Goal: Information Seeking & Learning: Learn about a topic

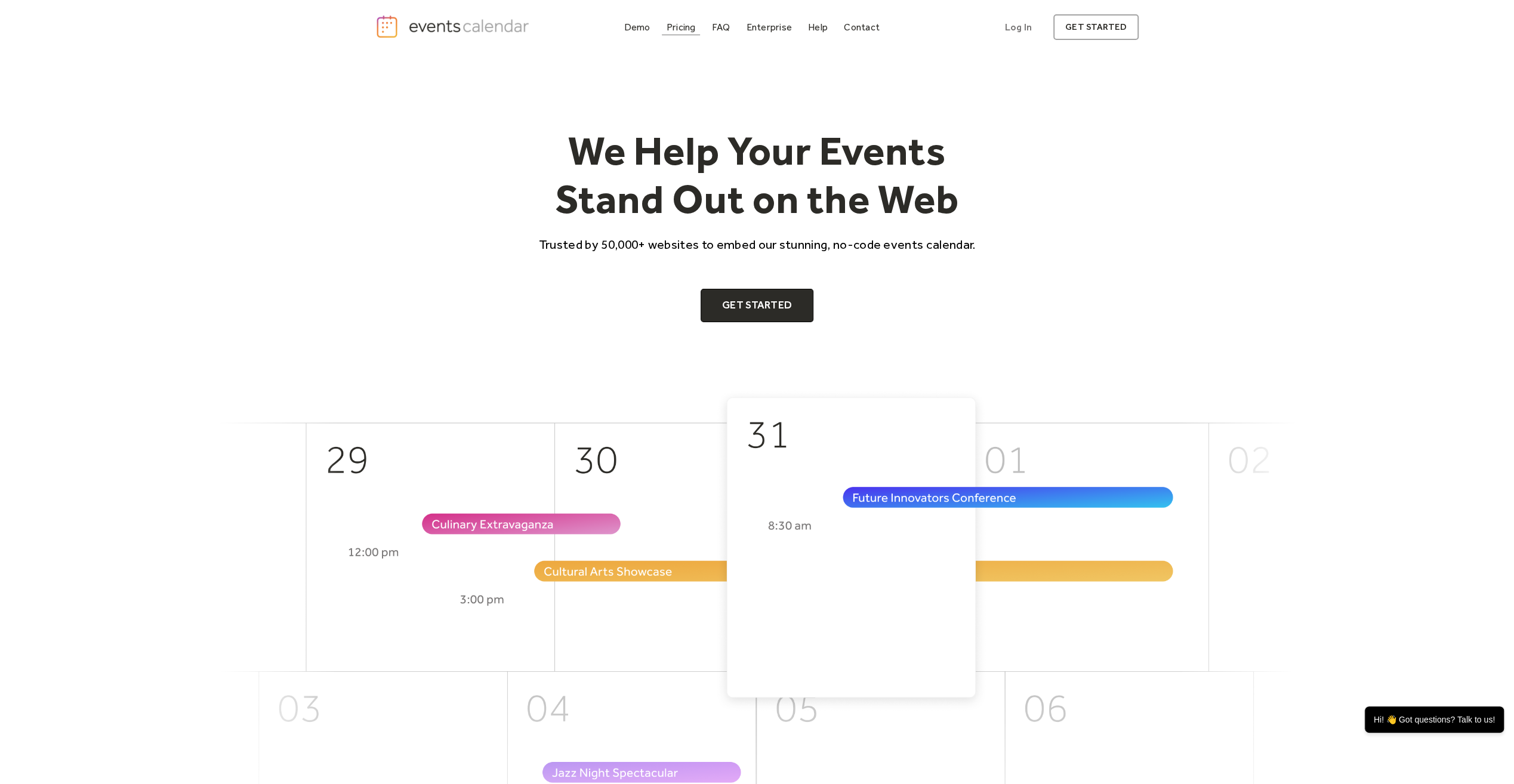
click at [672, 28] on div "Pricing" at bounding box center [681, 28] width 29 height 7
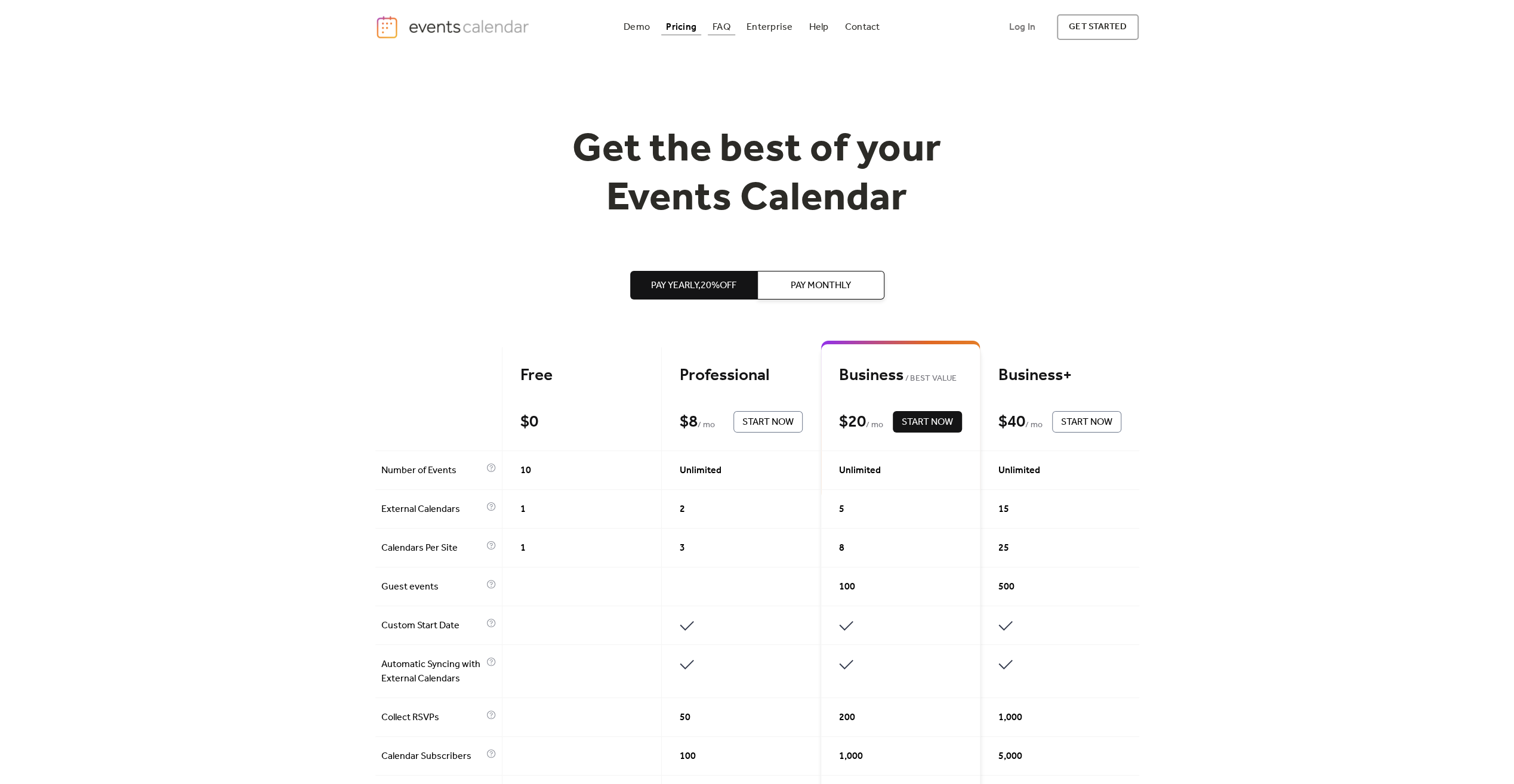
click at [725, 24] on div "FAQ" at bounding box center [721, 28] width 18 height 7
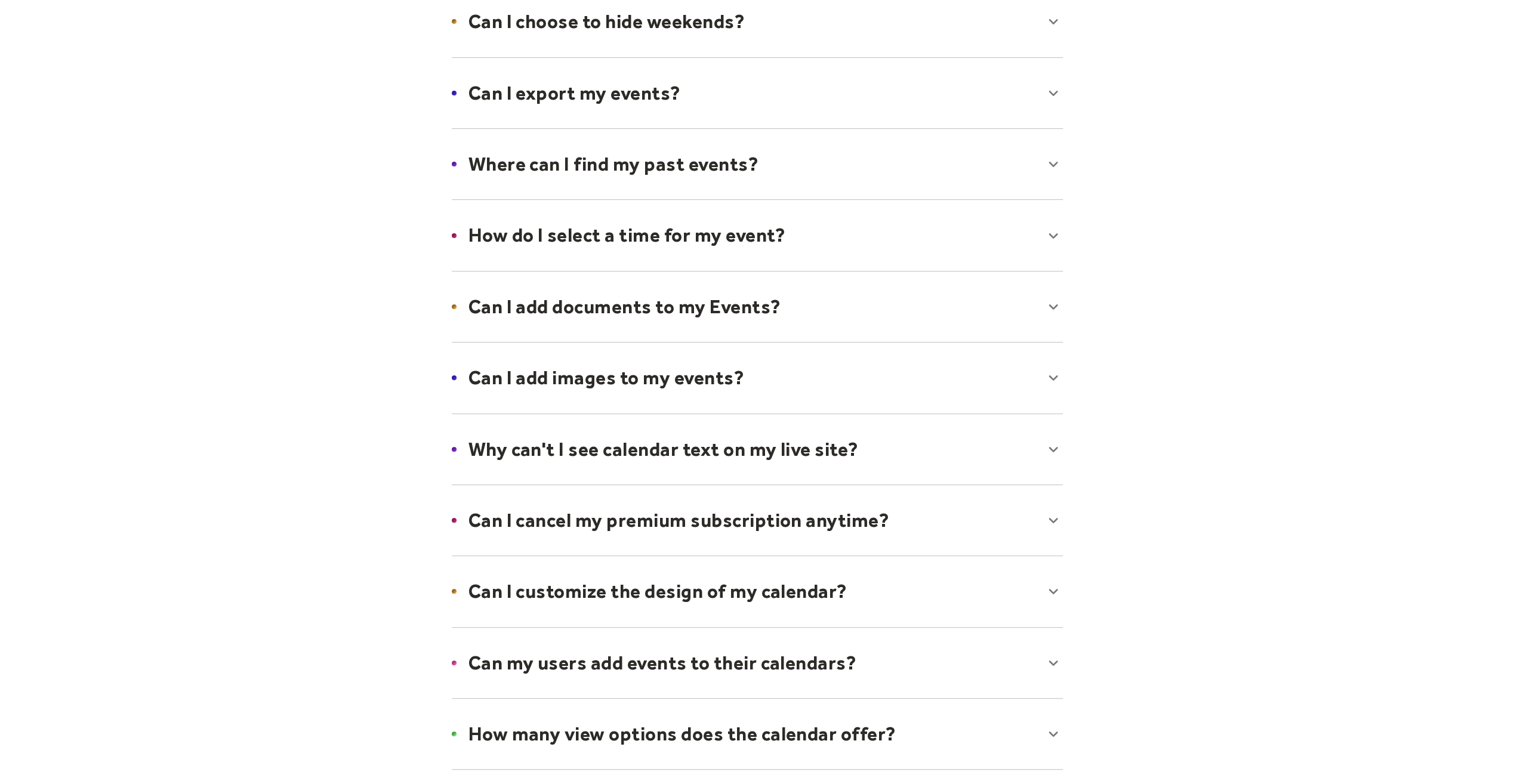
scroll to position [299, 0]
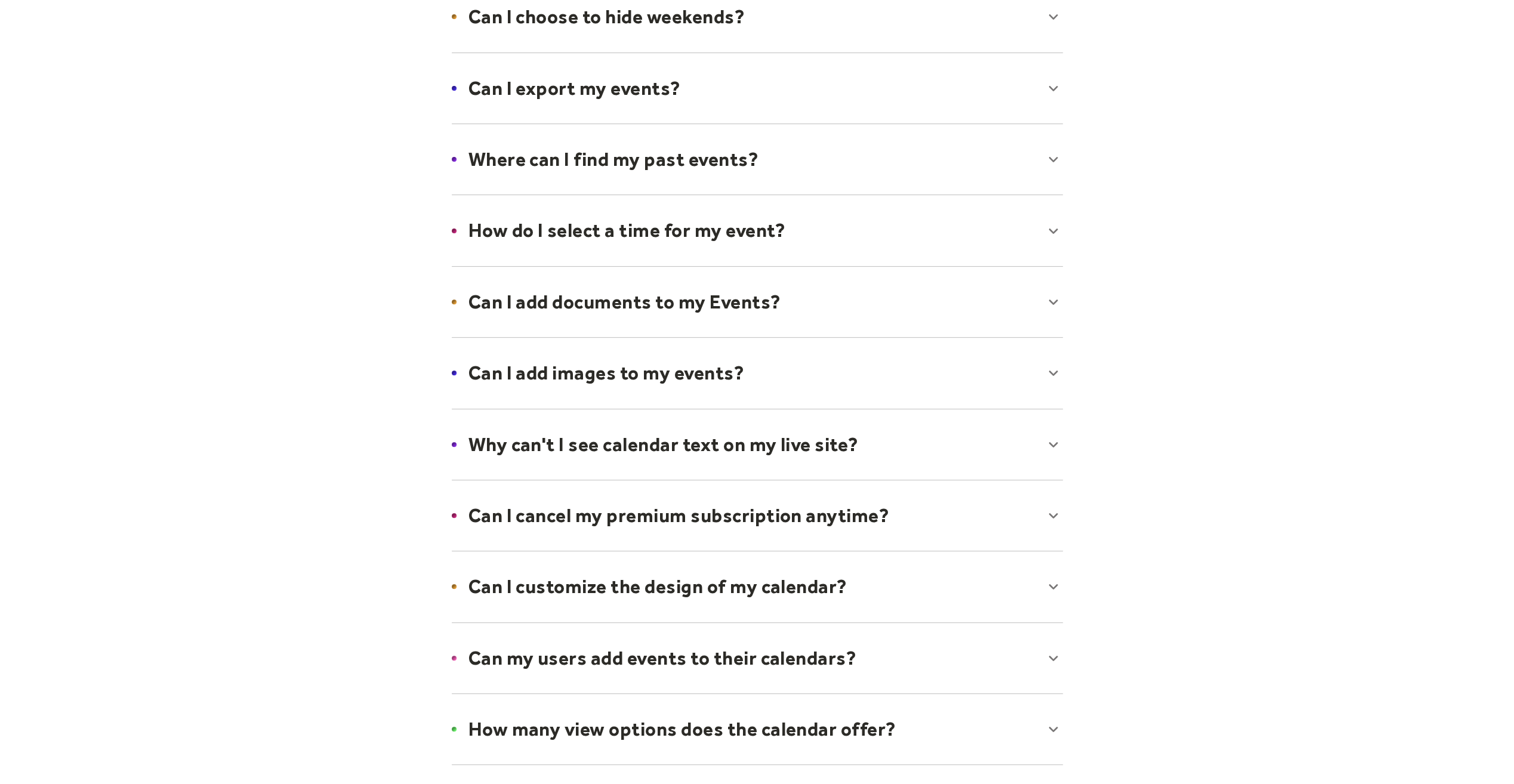
click at [655, 371] on div at bounding box center [757, 373] width 635 height 73
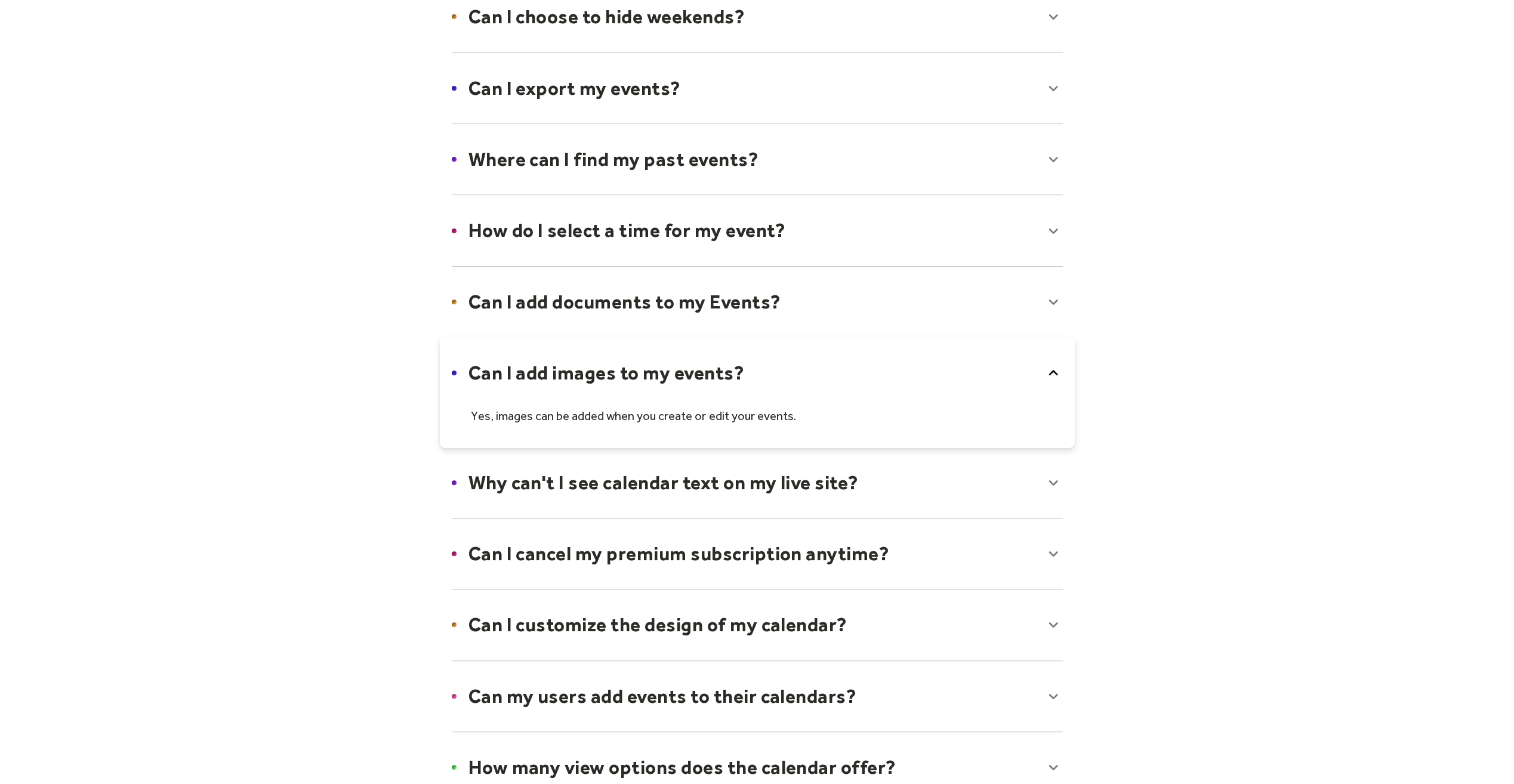
scroll to position [0, 0]
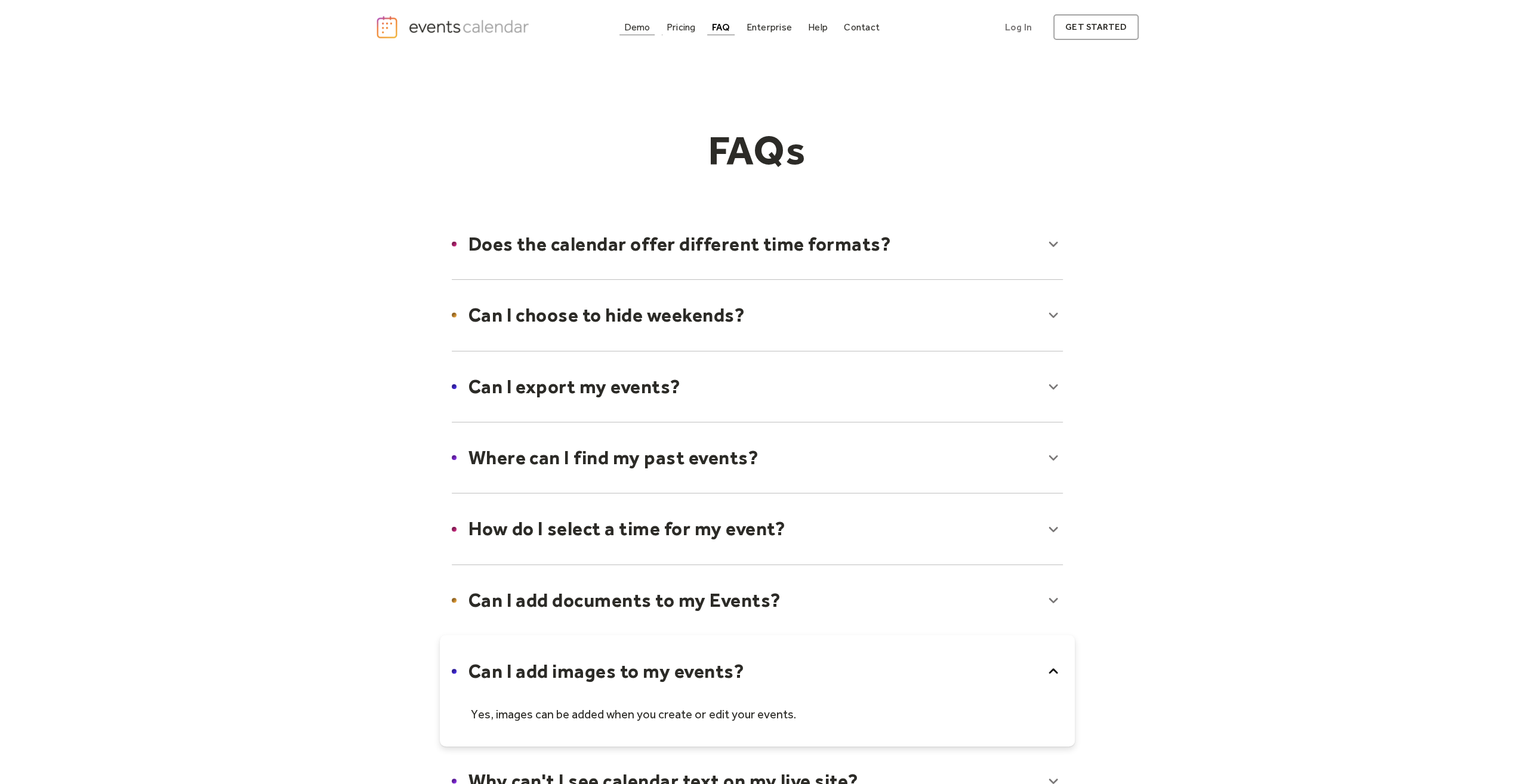
click at [638, 26] on div "Demo" at bounding box center [637, 28] width 26 height 7
click at [672, 25] on div "Pricing" at bounding box center [681, 28] width 29 height 7
